Goal: Use online tool/utility: Utilize a website feature to perform a specific function

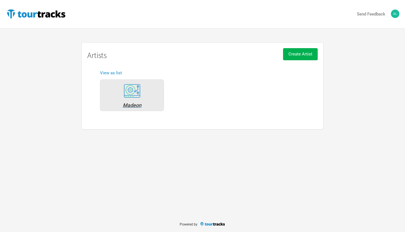
click at [130, 105] on div "Madeon" at bounding box center [132, 105] width 58 height 5
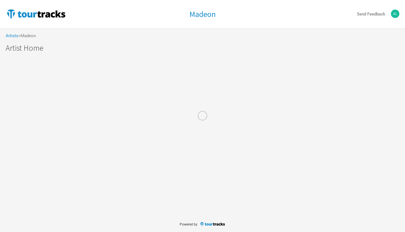
click at [13, 35] on div at bounding box center [202, 116] width 405 height 232
click at [30, 35] on div at bounding box center [202, 116] width 405 height 232
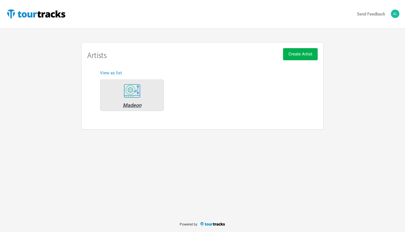
click at [129, 105] on div "Madeon" at bounding box center [132, 105] width 58 height 5
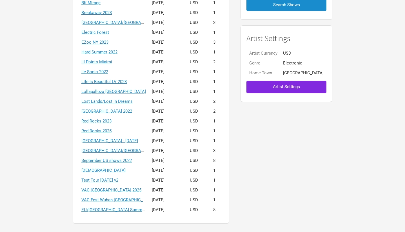
scroll to position [110, 0]
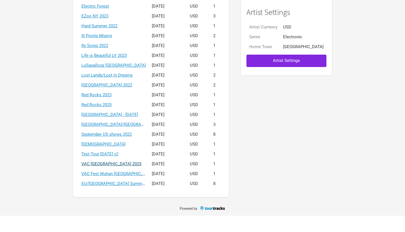
click at [122, 178] on link "VAC China 2025" at bounding box center [111, 180] width 60 height 5
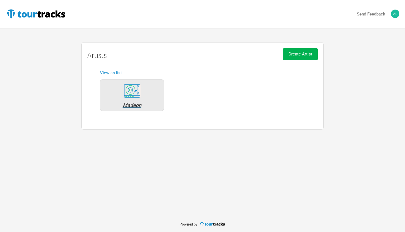
click at [136, 103] on div "Madeon" at bounding box center [132, 105] width 58 height 5
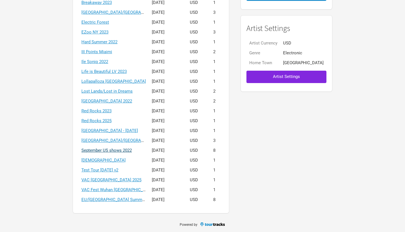
scroll to position [110, 0]
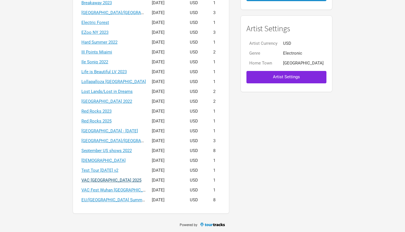
click at [120, 180] on link "VAC [GEOGRAPHIC_DATA] 2025" at bounding box center [111, 180] width 60 height 5
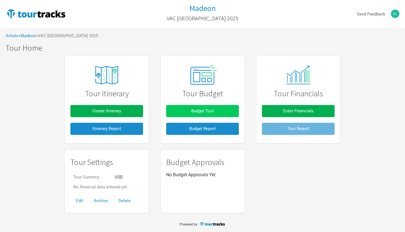
click at [204, 110] on span "Budget Tool" at bounding box center [202, 110] width 23 height 5
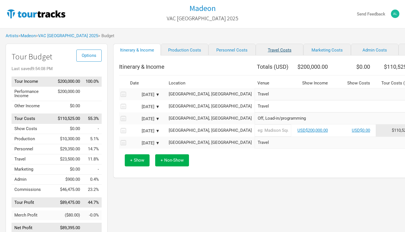
click at [256, 53] on link "Travel Costs" at bounding box center [280, 50] width 48 height 12
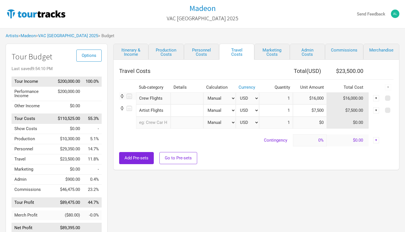
drag, startPoint x: 307, startPoint y: 110, endPoint x: 332, endPoint y: 111, distance: 25.1
click at [332, 111] on tr "Artist Flights 1 selection Manual # of Shows # of Show Days # of Non-Show Days …" at bounding box center [256, 110] width 274 height 12
type input "$10,000"
click at [305, 153] on div "Add Pre-sets Go to Pre-sets" at bounding box center [256, 158] width 274 height 12
click at [135, 51] on link "Itinerary & Income" at bounding box center [130, 52] width 35 height 16
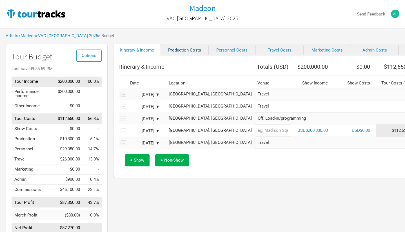
click at [176, 54] on link "Production Costs" at bounding box center [185, 50] width 48 height 12
select select "Shows"
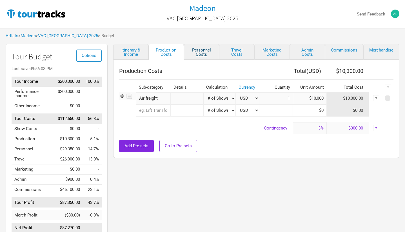
click at [199, 53] on link "Personnel Costs" at bounding box center [201, 52] width 35 height 16
select select "Shows"
select select "Total Days"
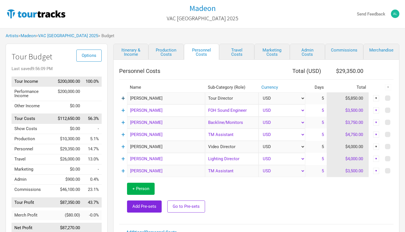
click at [122, 99] on link "+" at bounding box center [123, 98] width 4 height 7
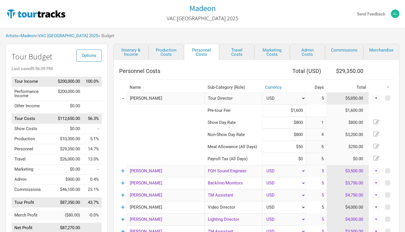
click at [122, 99] on link "-" at bounding box center [123, 98] width 2 height 7
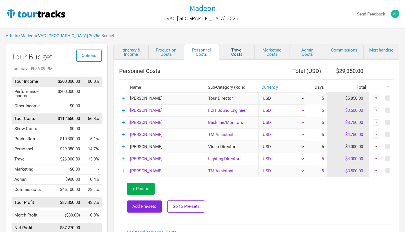
click at [233, 50] on link "Travel Costs" at bounding box center [236, 52] width 35 height 16
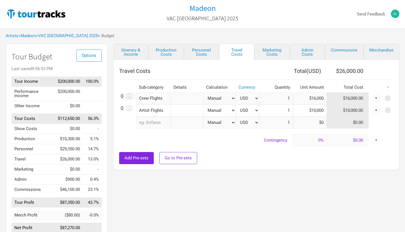
click at [317, 99] on input "$16,000" at bounding box center [310, 98] width 34 height 12
type input "$18,000"
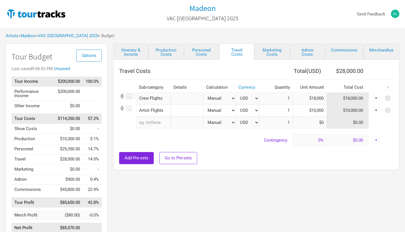
click at [321, 179] on div "Itinerary & Income Production Costs Personnel Costs Travel Costs Marketing Cost…" at bounding box center [251, 143] width 286 height 198
click at [140, 52] on link "Itinerary & Income" at bounding box center [130, 52] width 35 height 16
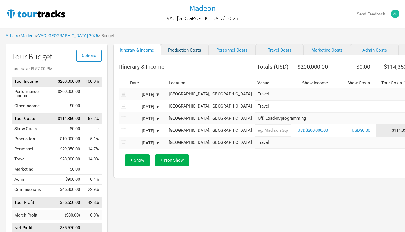
click at [185, 50] on link "Production Costs" at bounding box center [185, 50] width 48 height 12
select select "Shows"
